Goal: Answer question/provide support

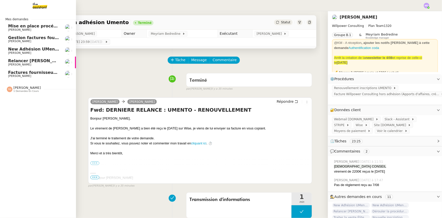
scroll to position [9, 0]
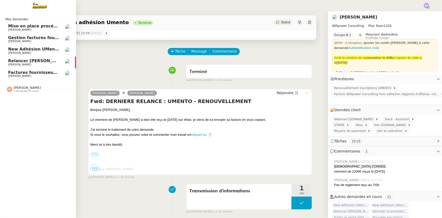
click at [30, 90] on span "1 demandes en cours" at bounding box center [25, 91] width 25 height 3
click at [41, 4] on img at bounding box center [35, 5] width 39 height 11
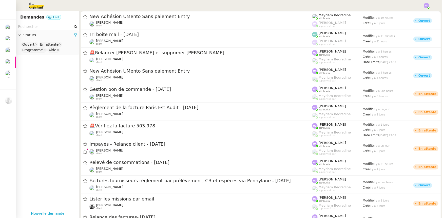
click at [51, 26] on input "text" at bounding box center [45, 27] width 55 height 6
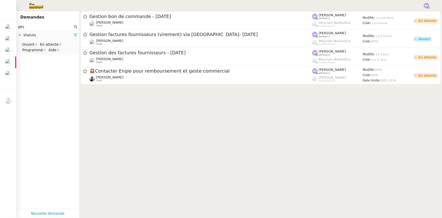
drag, startPoint x: 42, startPoint y: 25, endPoint x: 15, endPoint y: 29, distance: 26.9
click at [15, 29] on nz-layout "Mes demandes Mise en place procédure - relevés bancaires mensuels [PERSON_NAME]…" at bounding box center [221, 109] width 442 height 218
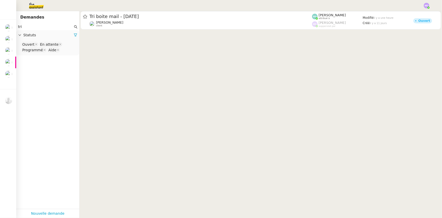
type input "tri"
click at [215, 29] on div at bounding box center [261, 20] width 363 height 19
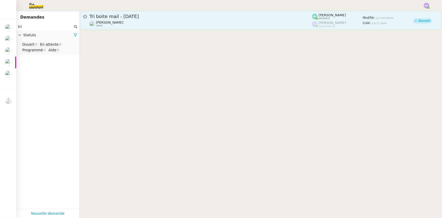
click at [215, 19] on div "Tri boite mail - [DATE] [PERSON_NAME] client" at bounding box center [200, 20] width 223 height 14
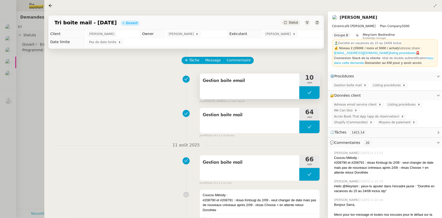
click at [303, 91] on button at bounding box center [310, 92] width 20 height 13
click at [303, 91] on icon at bounding box center [305, 92] width 4 height 4
click at [312, 96] on div at bounding box center [310, 92] width 20 height 13
click at [317, 93] on button at bounding box center [315, 92] width 10 height 13
